Goal: Task Accomplishment & Management: Use online tool/utility

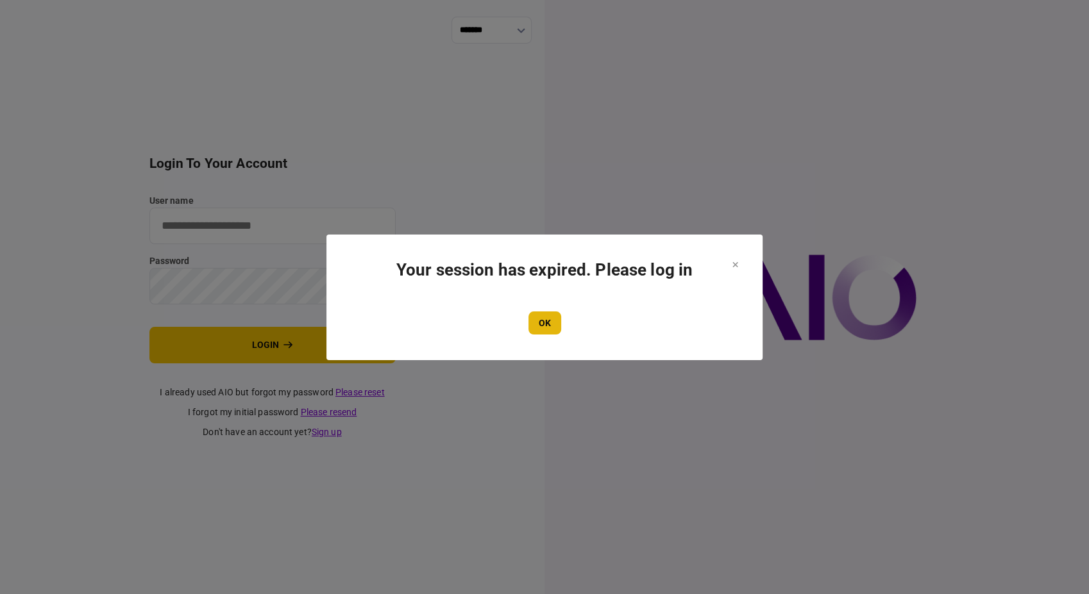
type input "**********"
click at [559, 330] on button "OK" at bounding box center [544, 323] width 33 height 23
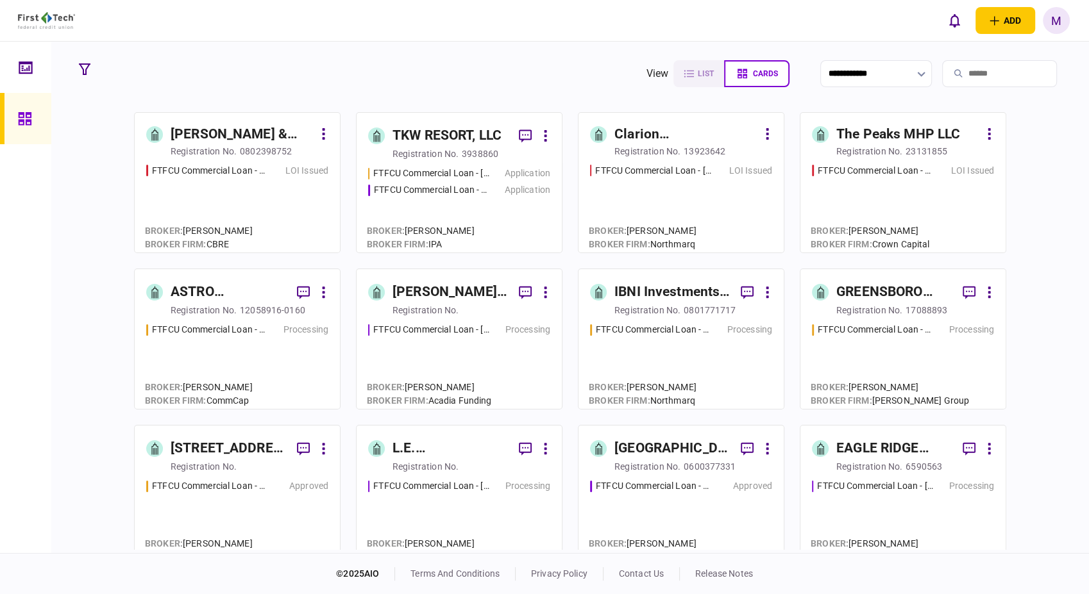
click at [231, 353] on div "FTFCU Commercial Loan - [STREET_ADDRESS] Price UT Processing" at bounding box center [237, 360] width 182 height 74
click at [467, 192] on div "FTFCU Commercial Loan - [STREET_ADDRESS]" at bounding box center [431, 189] width 115 height 13
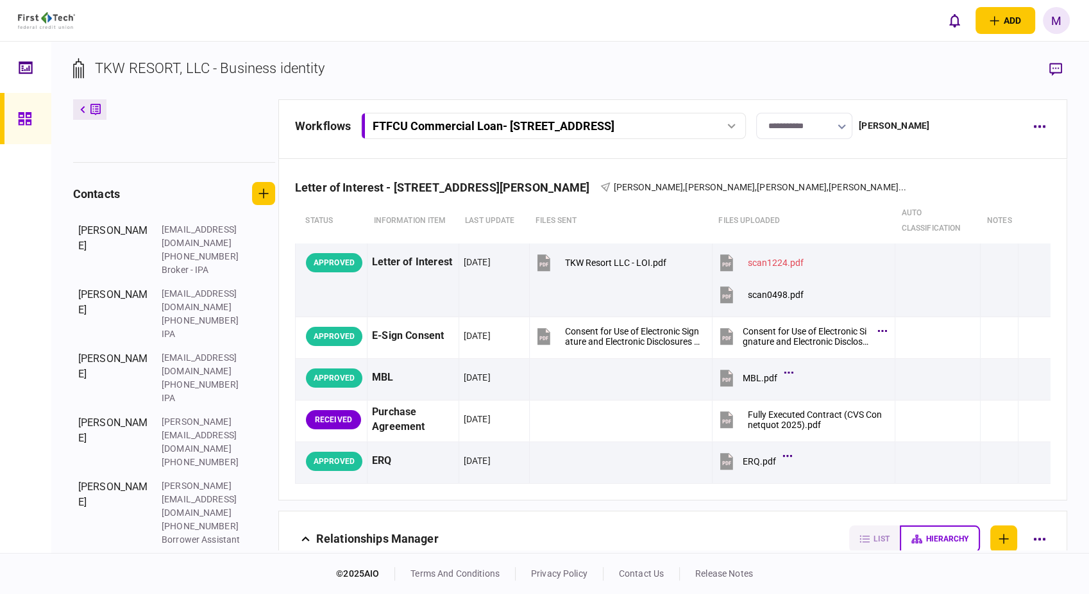
scroll to position [290, 0]
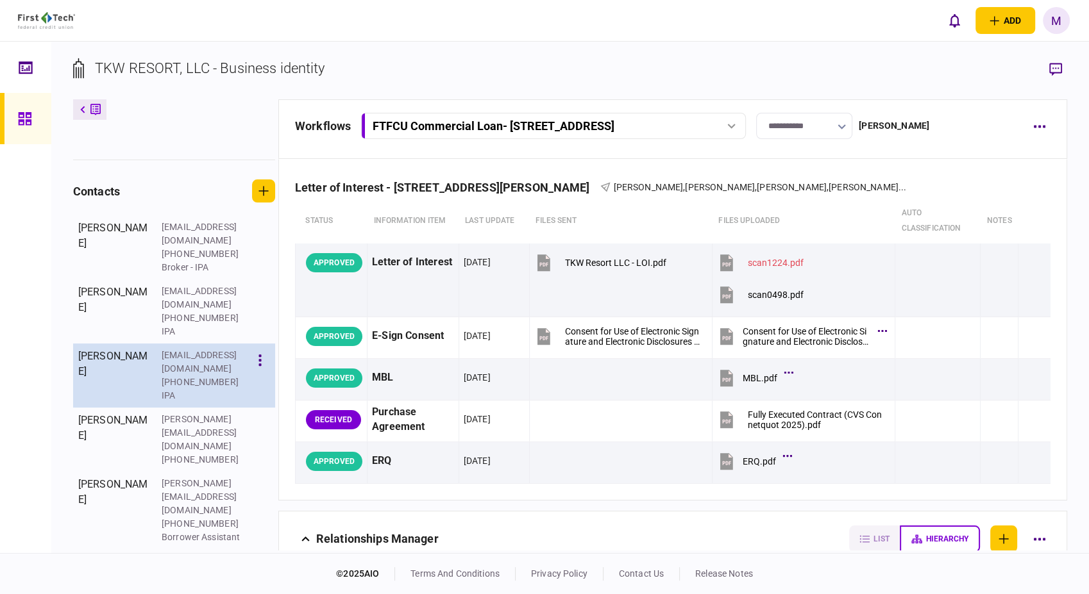
click at [221, 376] on div "[PHONE_NUMBER]" at bounding box center [203, 382] width 83 height 13
click at [262, 358] on button "button" at bounding box center [260, 360] width 22 height 23
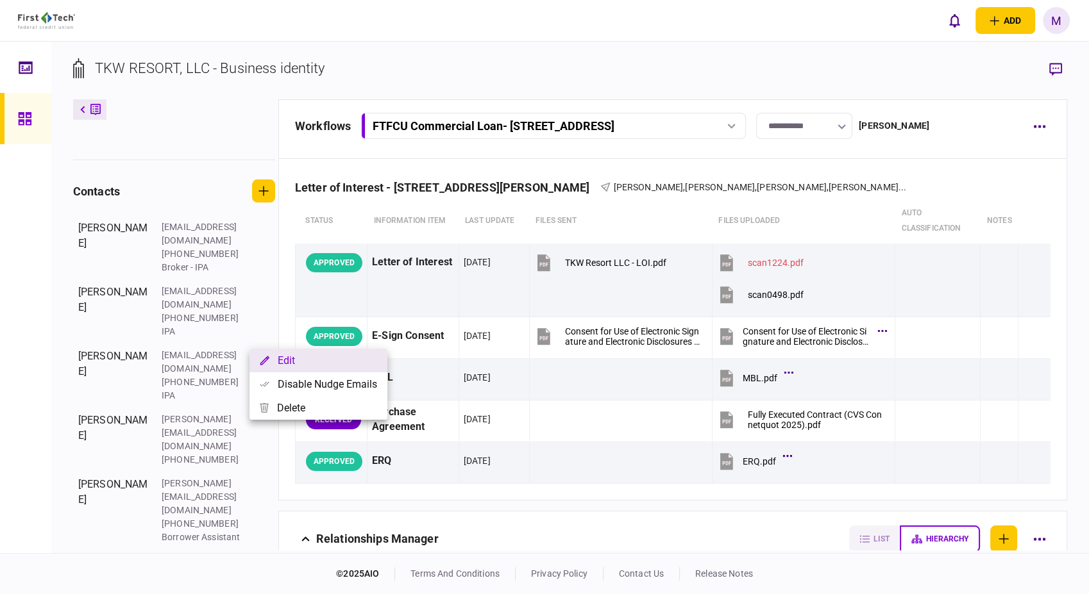
click at [280, 362] on button "Edit" at bounding box center [318, 361] width 138 height 24
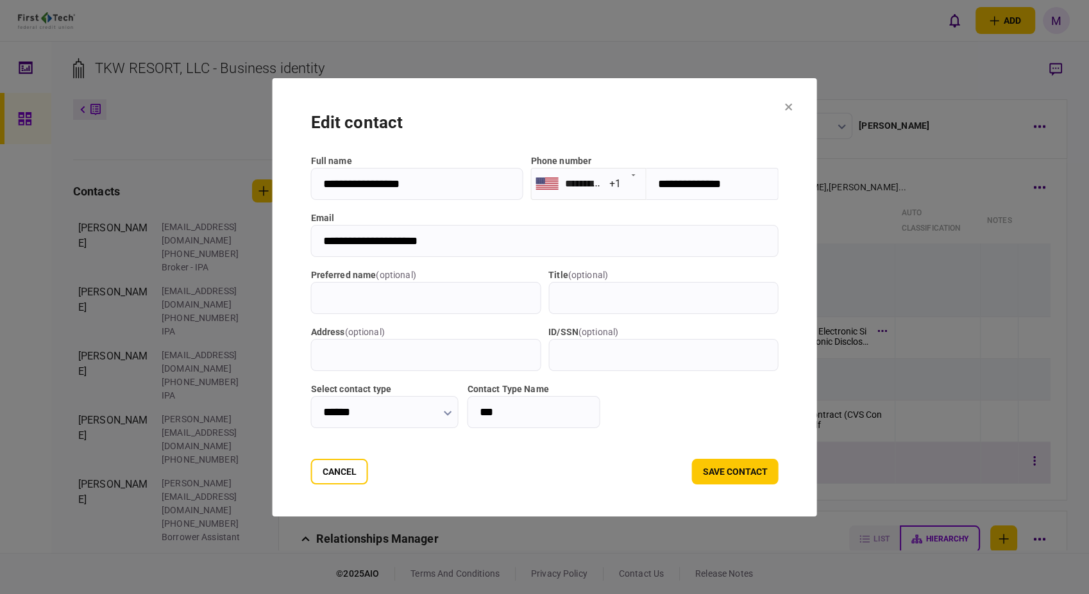
click at [330, 474] on button "Cancel" at bounding box center [339, 472] width 57 height 26
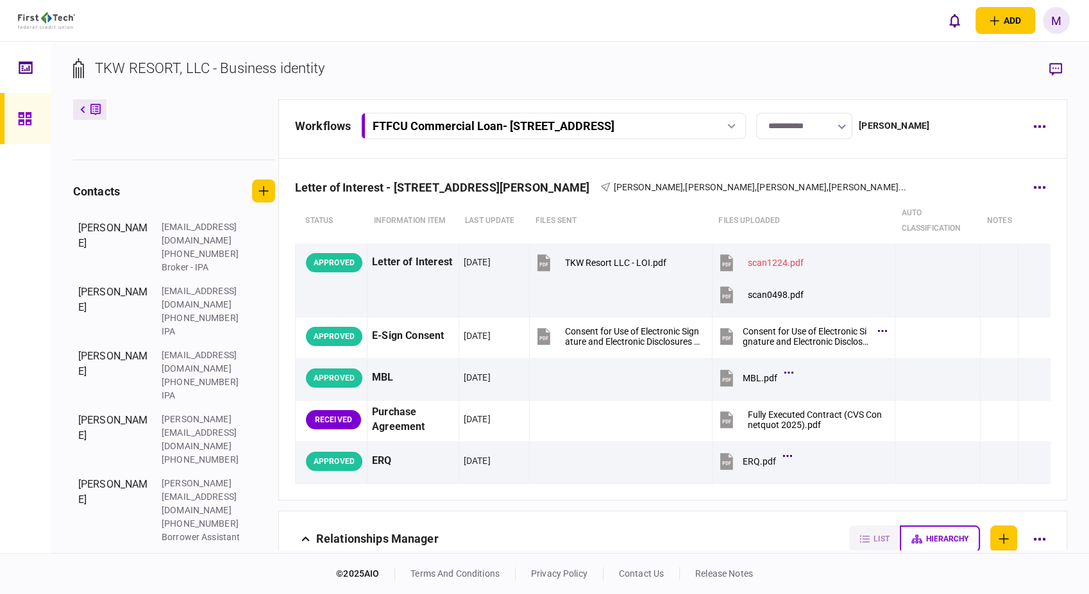
drag, startPoint x: 383, startPoint y: 416, endPoint x: 680, endPoint y: 492, distance: 307.0
click at [383, 416] on div "Purchase Agreement" at bounding box center [413, 419] width 82 height 29
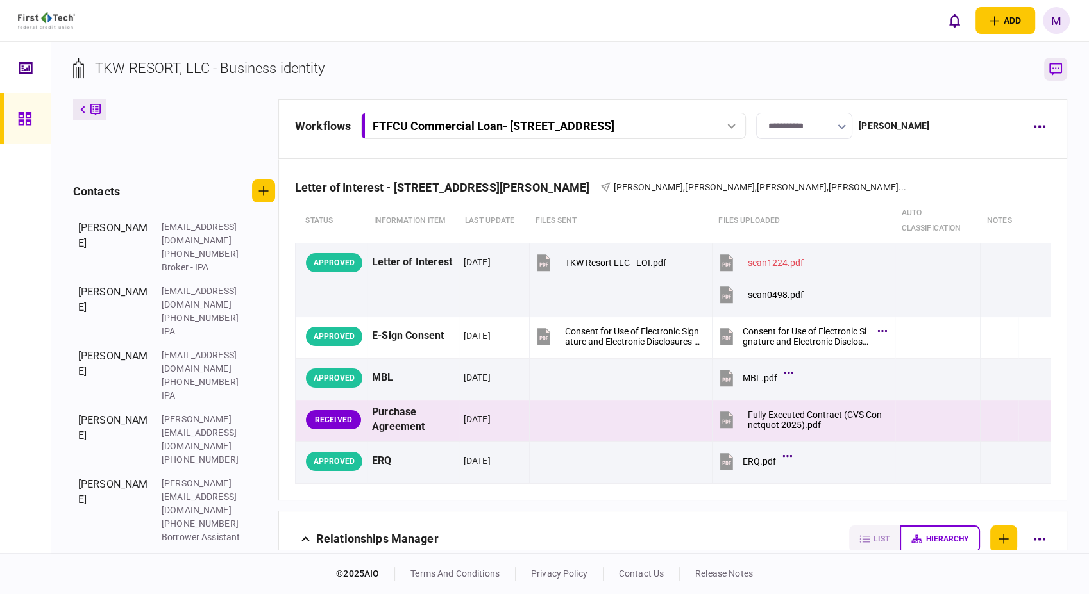
click at [1062, 68] on button "button" at bounding box center [1055, 69] width 23 height 23
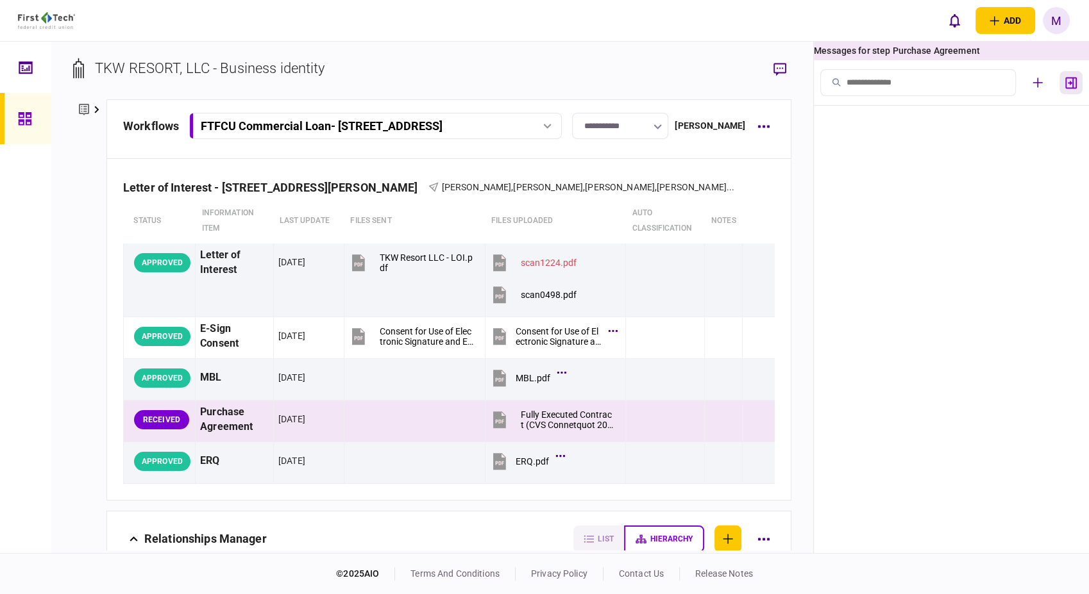
click at [1070, 81] on icon "button" at bounding box center [1071, 83] width 12 height 12
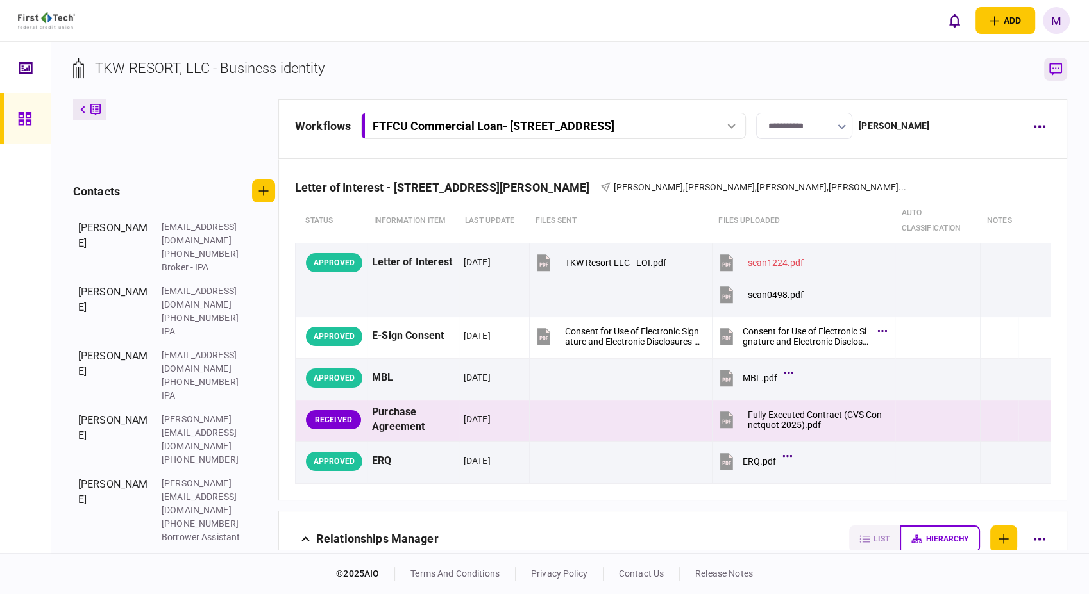
click at [1062, 72] on button "button" at bounding box center [1055, 69] width 23 height 23
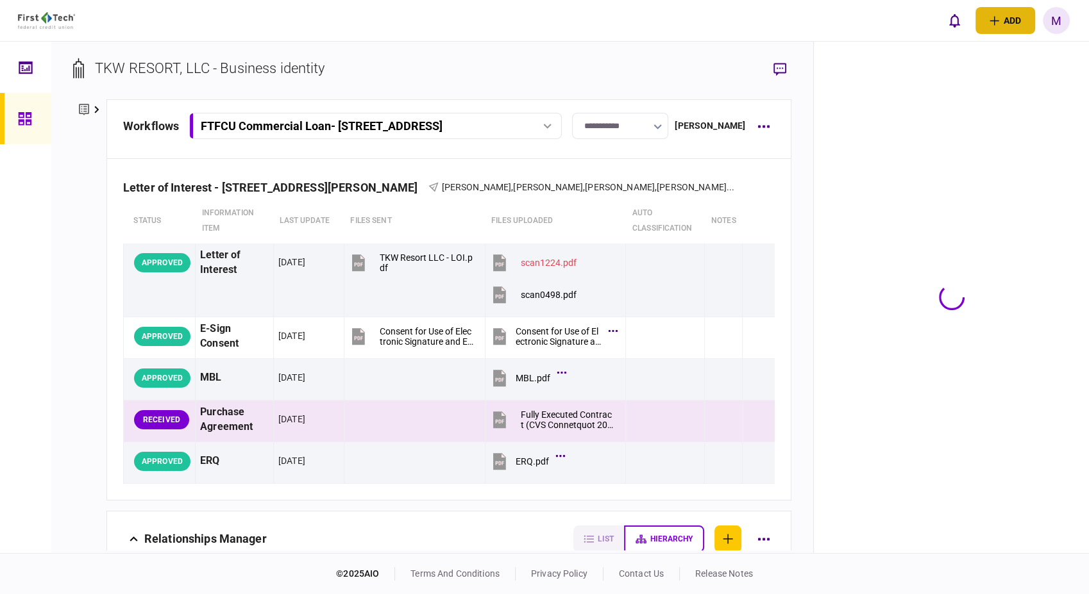
click at [990, 20] on icon "open adding identity options" at bounding box center [993, 20] width 9 height 9
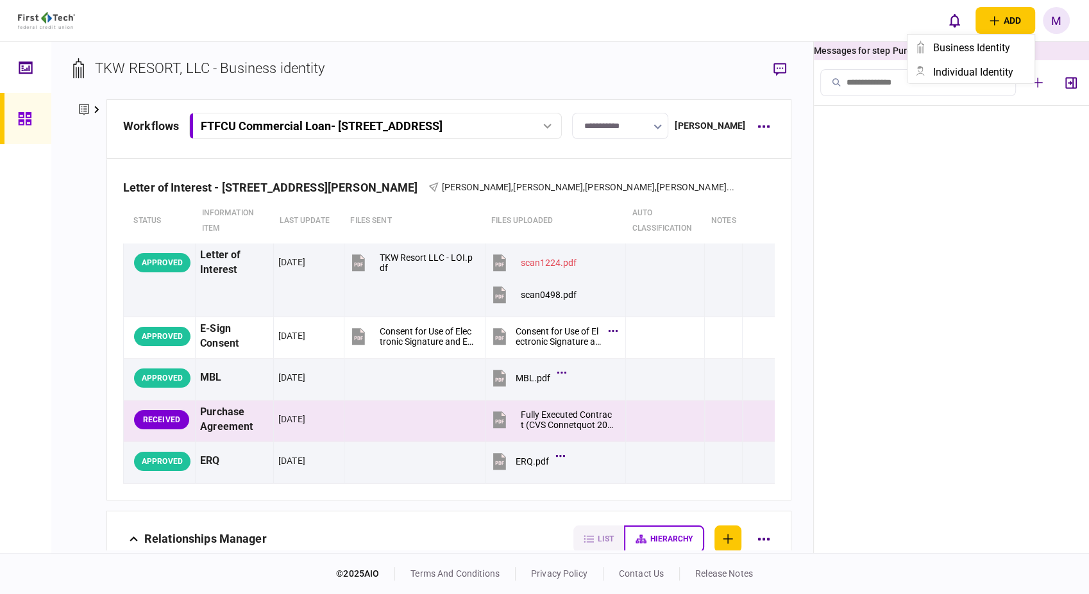
click at [987, 133] on ul at bounding box center [951, 330] width 275 height 448
click at [995, 17] on icon "open adding identity options" at bounding box center [994, 21] width 10 height 10
click at [943, 53] on div "business identity" at bounding box center [983, 48] width 101 height 12
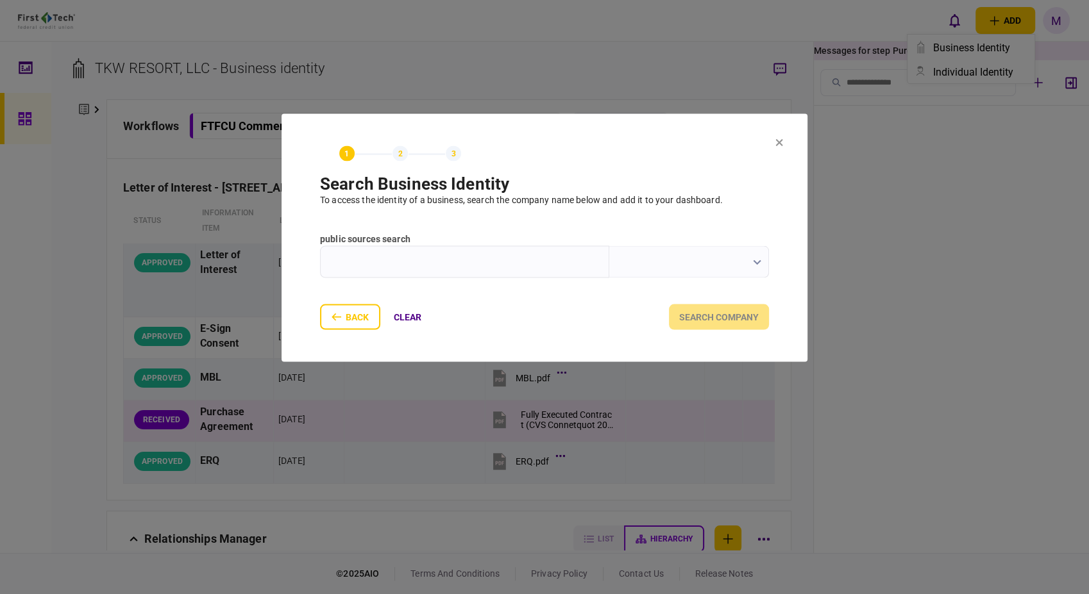
click at [753, 260] on icon "button" at bounding box center [757, 262] width 8 height 5
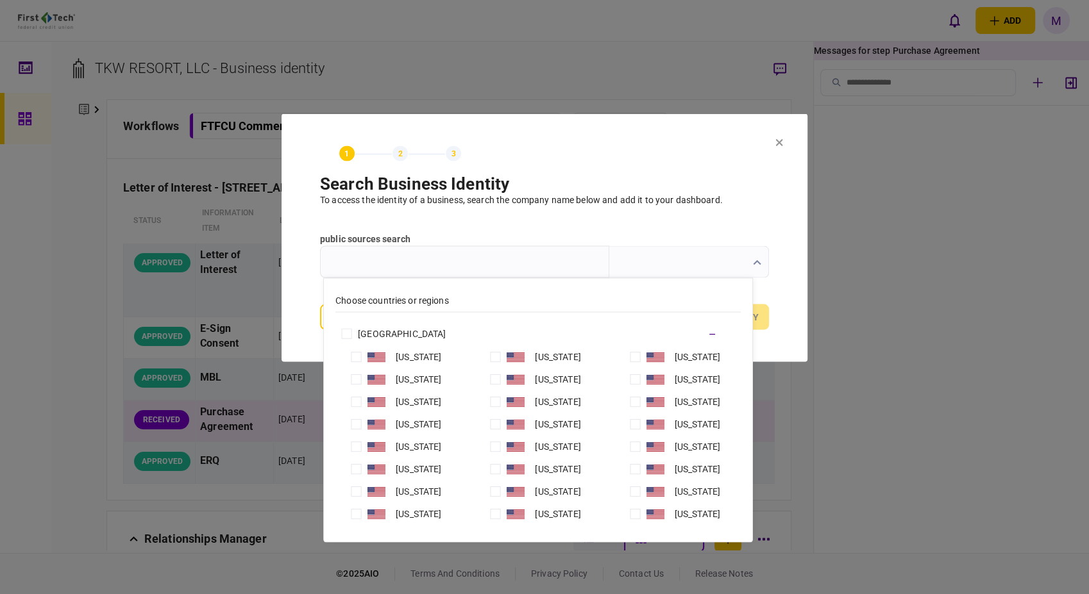
click at [776, 139] on icon at bounding box center [779, 142] width 8 height 8
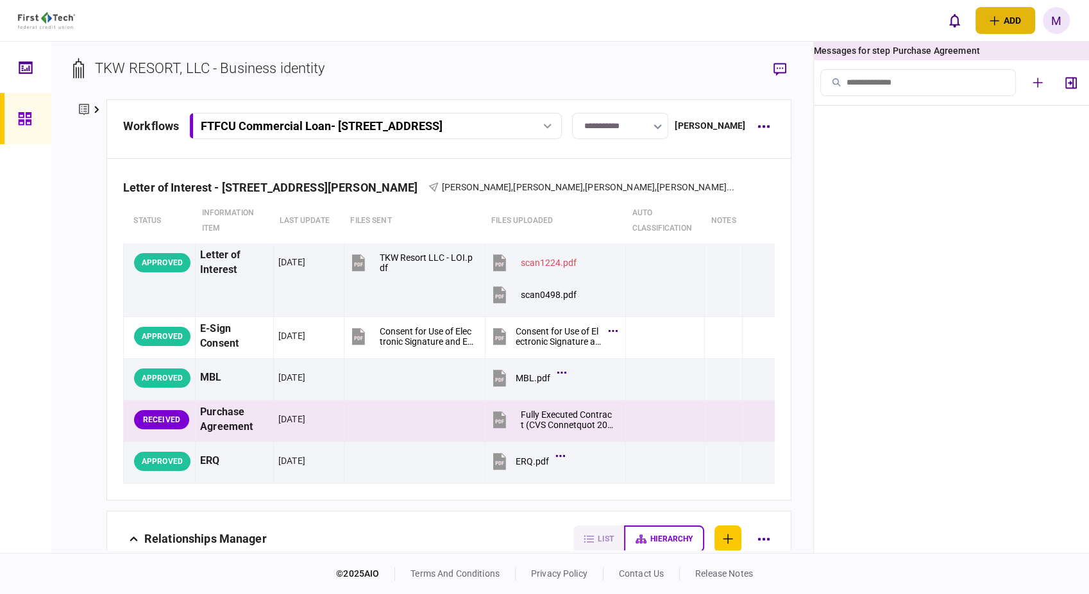
click at [990, 20] on icon "open adding identity options" at bounding box center [993, 20] width 9 height 9
click at [1039, 189] on ul at bounding box center [951, 330] width 275 height 448
click at [1041, 81] on icon "button" at bounding box center [1037, 83] width 10 height 10
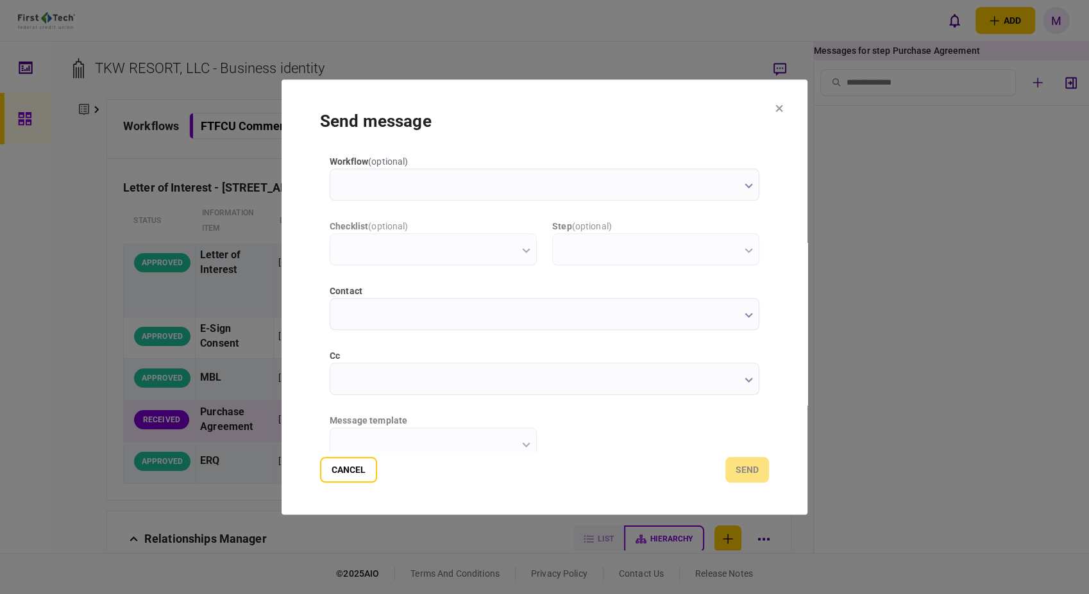
scroll to position [0, 0]
click at [750, 182] on button "button" at bounding box center [748, 185] width 8 height 10
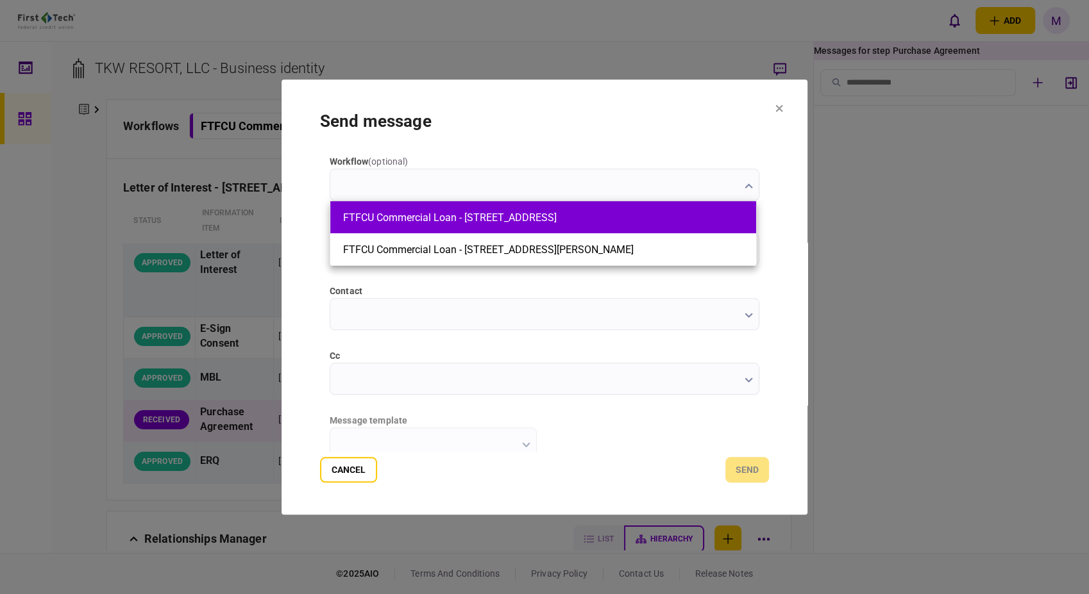
click at [614, 221] on button "FTFCU Commercial Loan - [STREET_ADDRESS]" at bounding box center [543, 218] width 400 height 12
type input "**********"
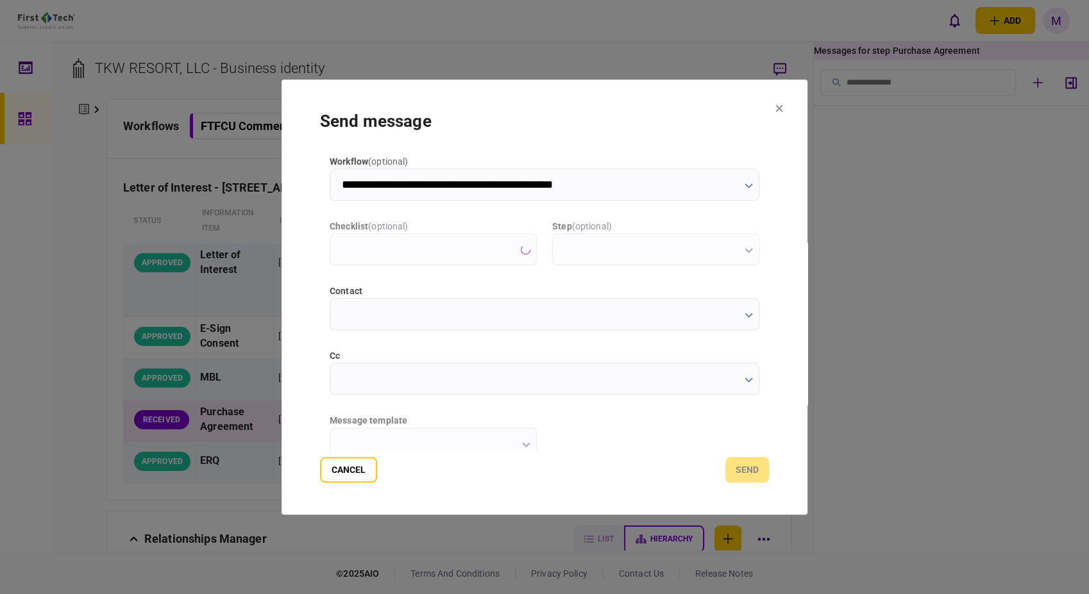
type input "**********"
type input "*********"
click at [527, 251] on icon "button" at bounding box center [526, 250] width 8 height 5
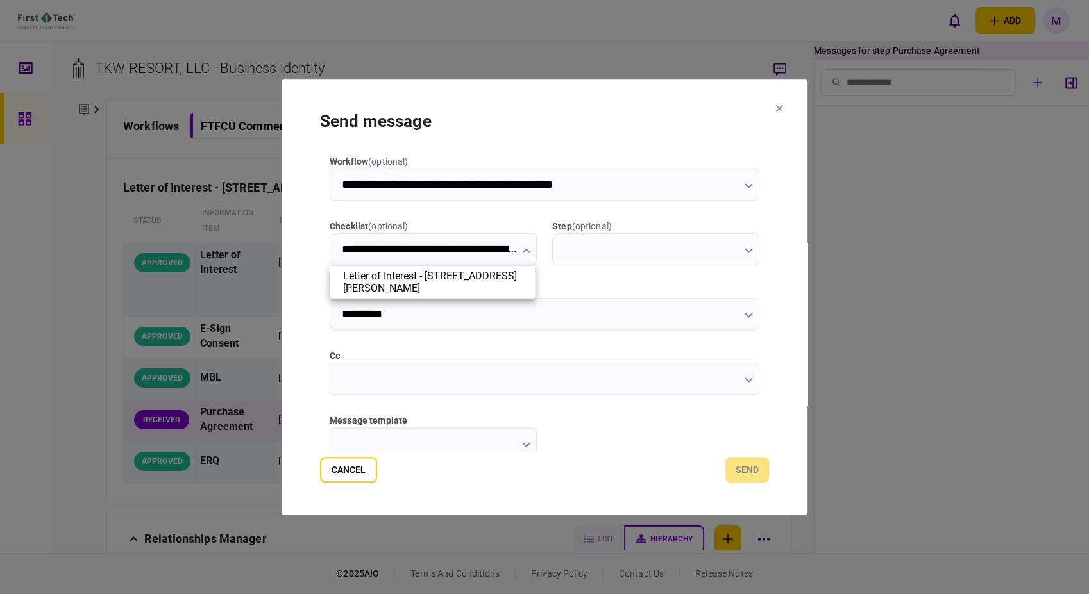
click at [749, 251] on div at bounding box center [544, 297] width 1089 height 594
click at [749, 250] on icon "button" at bounding box center [748, 250] width 8 height 5
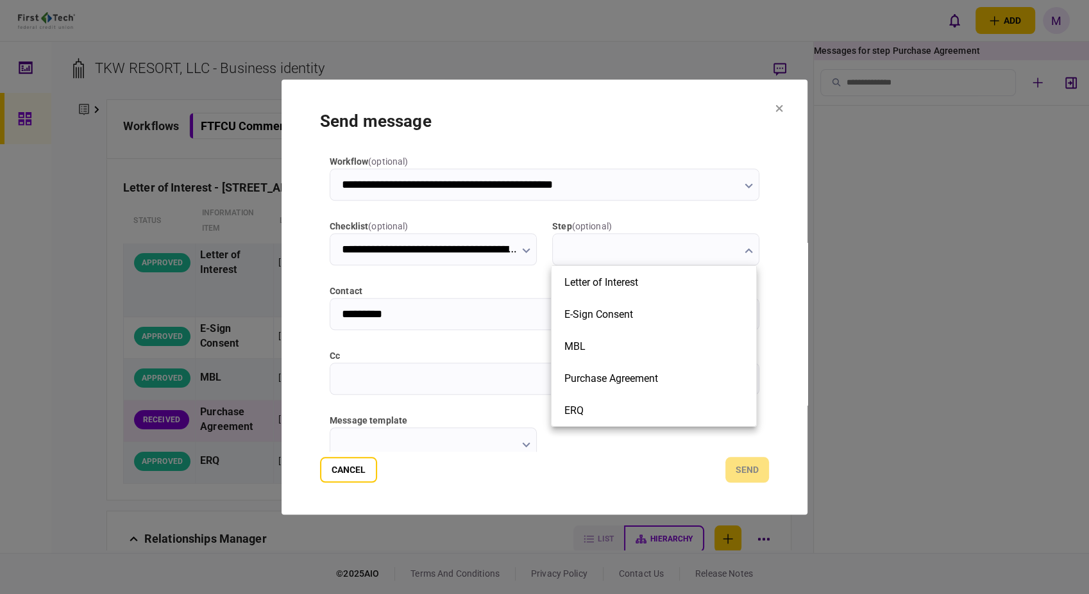
click at [420, 283] on div at bounding box center [544, 297] width 1089 height 594
click at [746, 180] on button "button" at bounding box center [748, 185] width 8 height 10
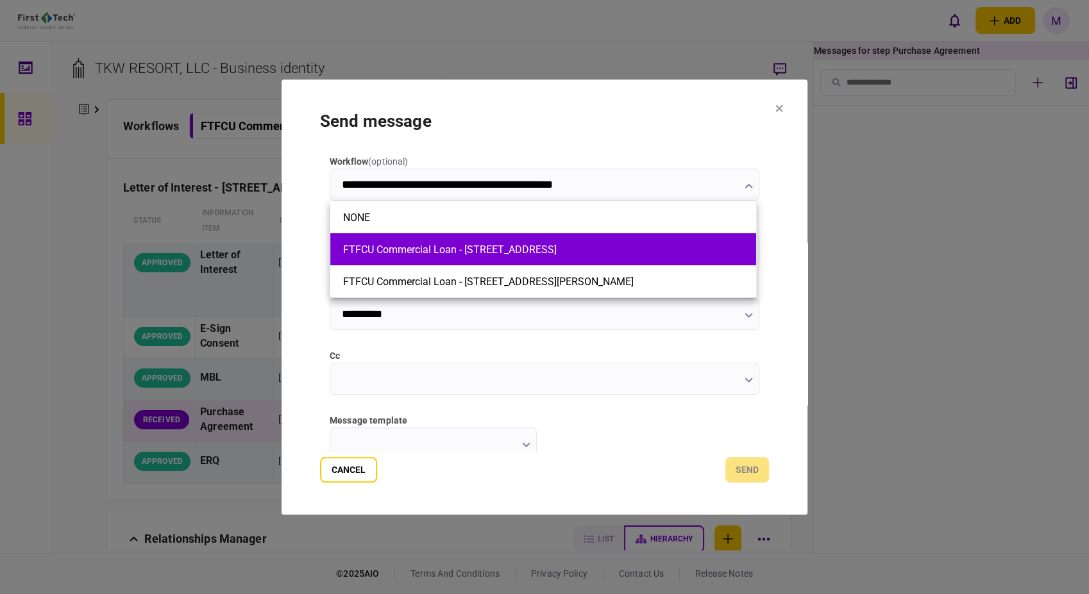
click at [538, 240] on li "FTFCU Commercial Loan - [STREET_ADDRESS]" at bounding box center [543, 249] width 426 height 32
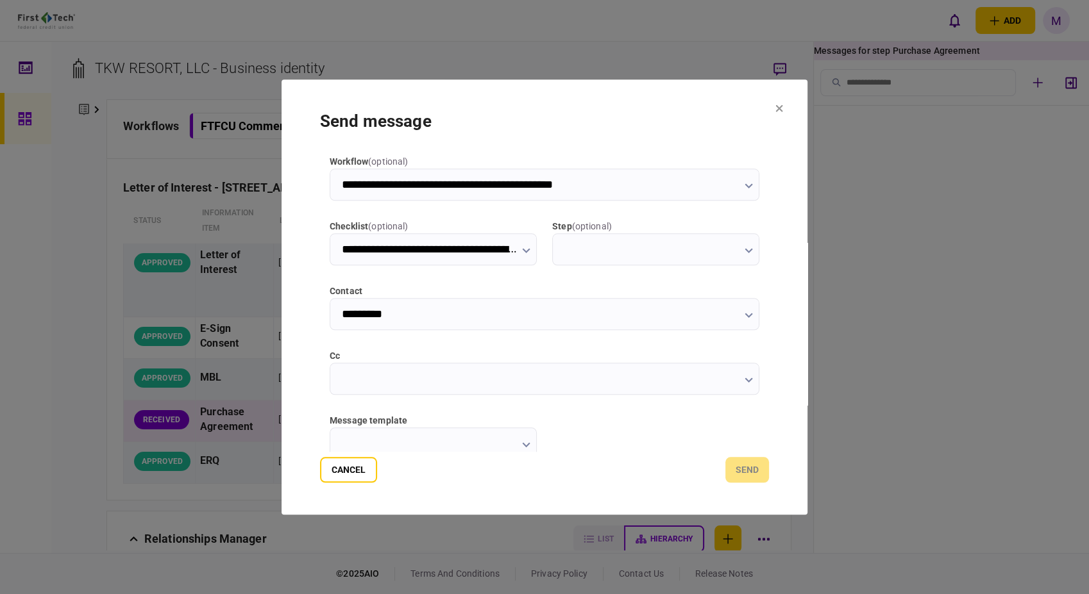
click at [745, 379] on icon "button" at bounding box center [748, 380] width 8 height 5
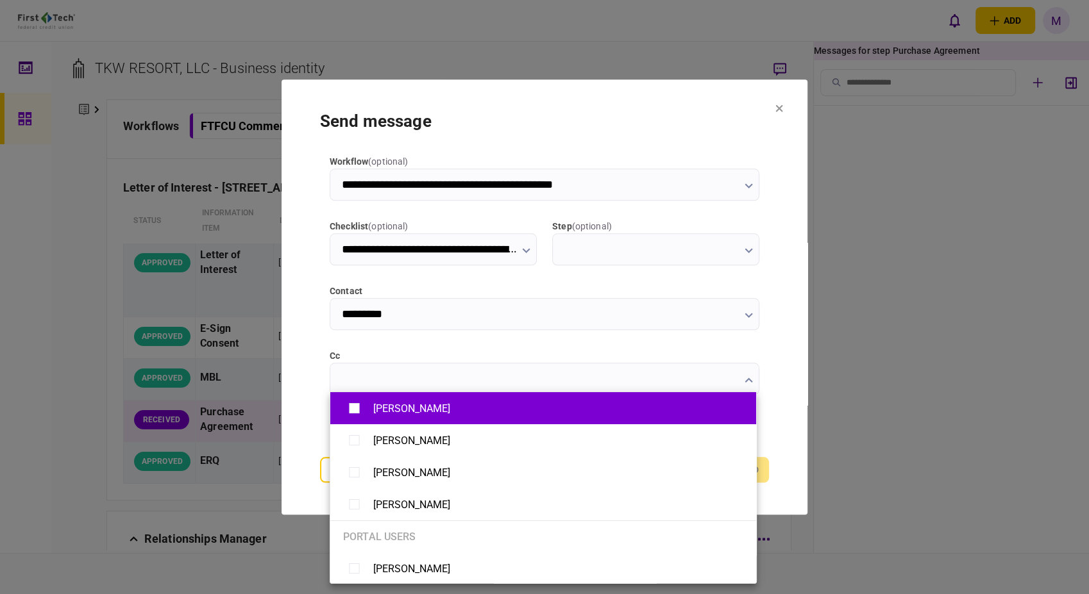
click at [435, 410] on div "[PERSON_NAME]" at bounding box center [543, 409] width 400 height 22
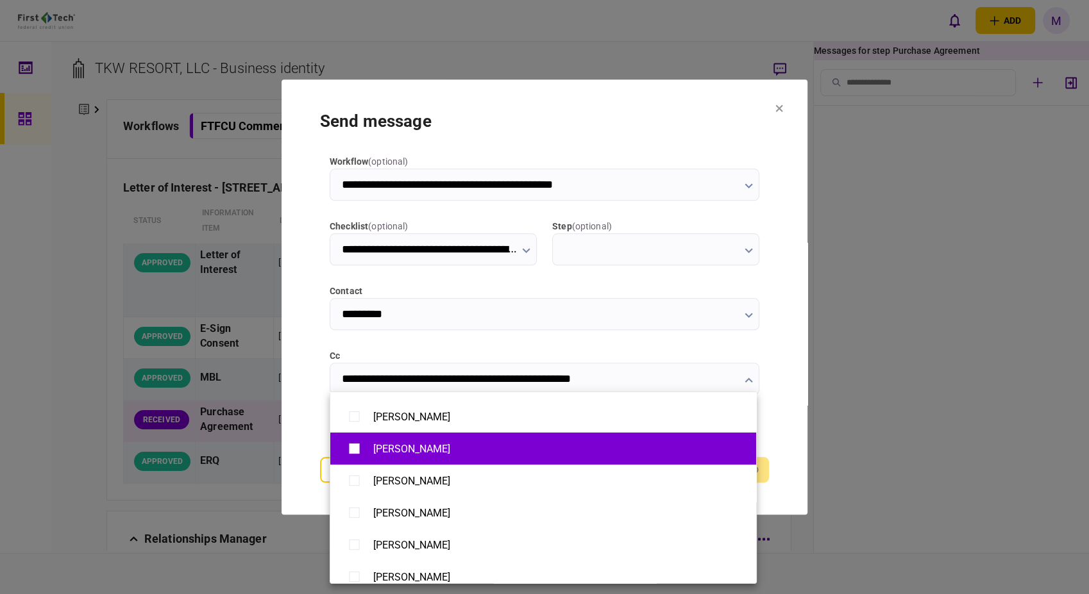
scroll to position [285, 0]
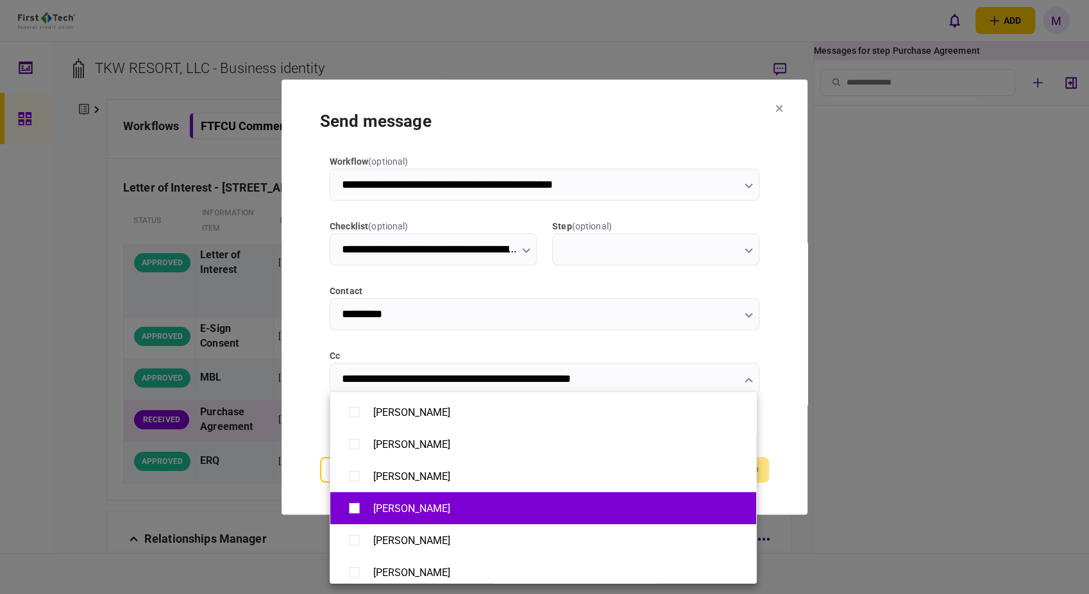
click at [439, 509] on div "[PERSON_NAME]" at bounding box center [411, 509] width 77 height 12
type input "**********"
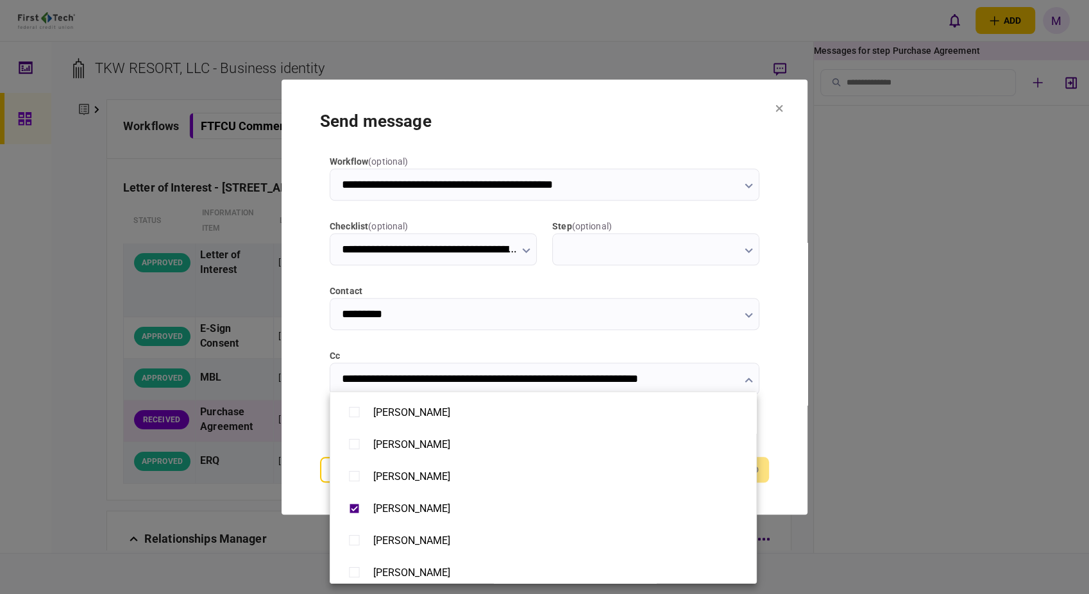
click at [878, 425] on div at bounding box center [544, 297] width 1089 height 594
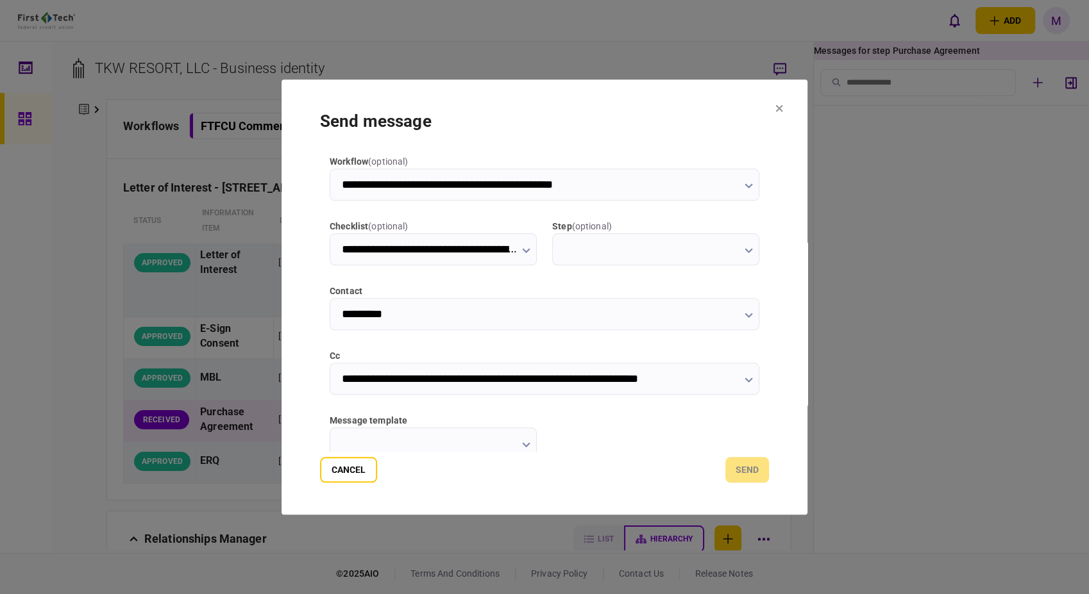
click at [523, 440] on button "button" at bounding box center [526, 444] width 8 height 10
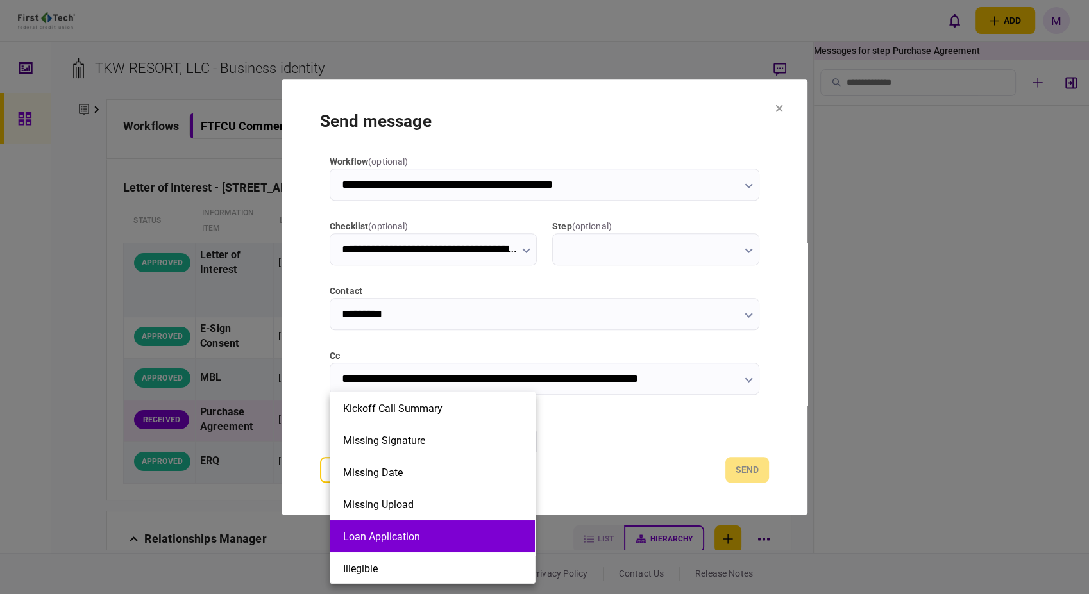
click at [474, 531] on button "Loan Application" at bounding box center [432, 537] width 179 height 12
type input "**********"
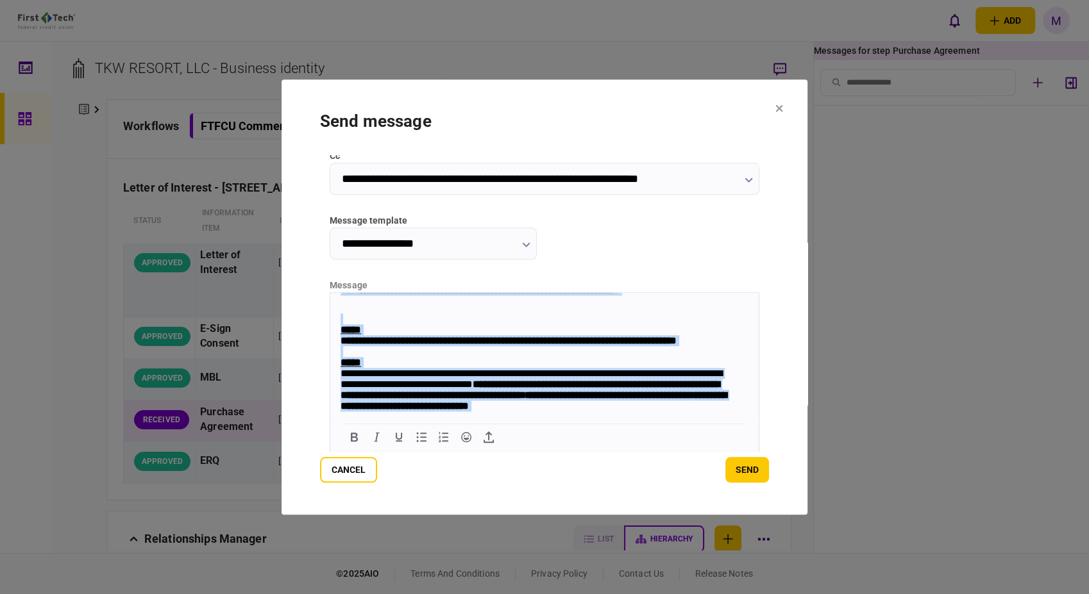
scroll to position [611, 0]
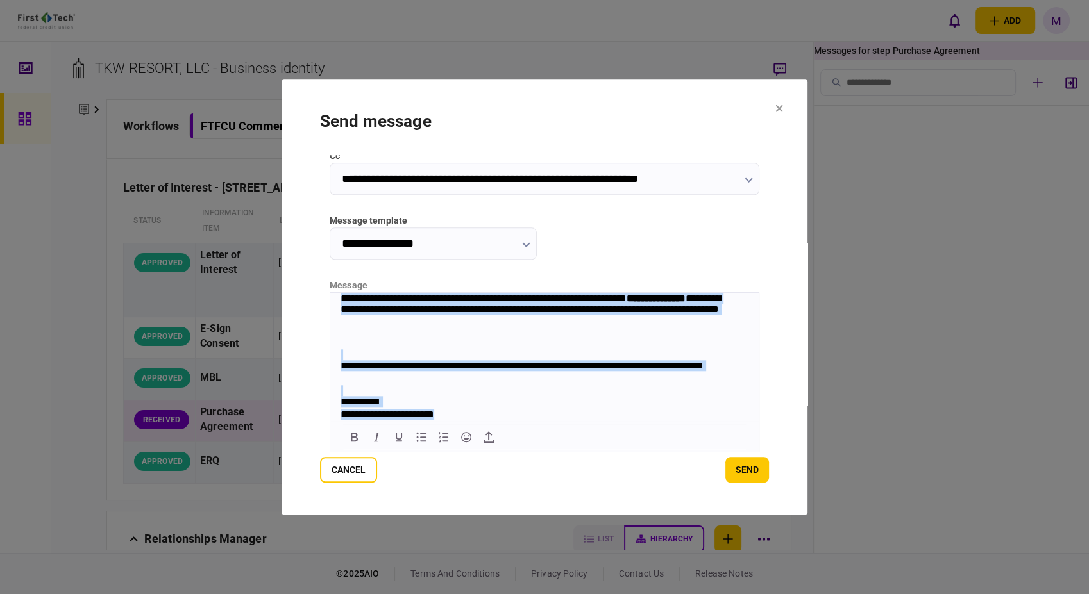
drag, startPoint x: 338, startPoint y: 301, endPoint x: 496, endPoint y: 353, distance: 166.9
click at [602, 421] on html "**********" at bounding box center [544, 70] width 428 height 701
click at [457, 413] on div "**********" at bounding box center [537, 414] width 395 height 13
copy body "**********"
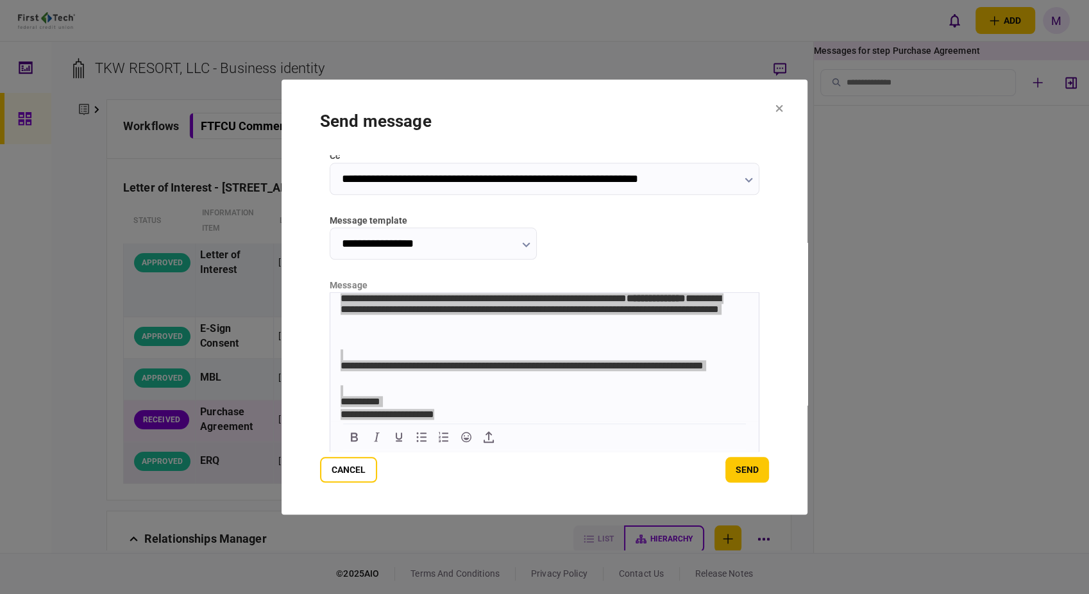
drag, startPoint x: 365, startPoint y: 474, endPoint x: 245, endPoint y: 464, distance: 120.4
click at [364, 474] on button "Cancel" at bounding box center [348, 470] width 57 height 26
